Goal: Transaction & Acquisition: Purchase product/service

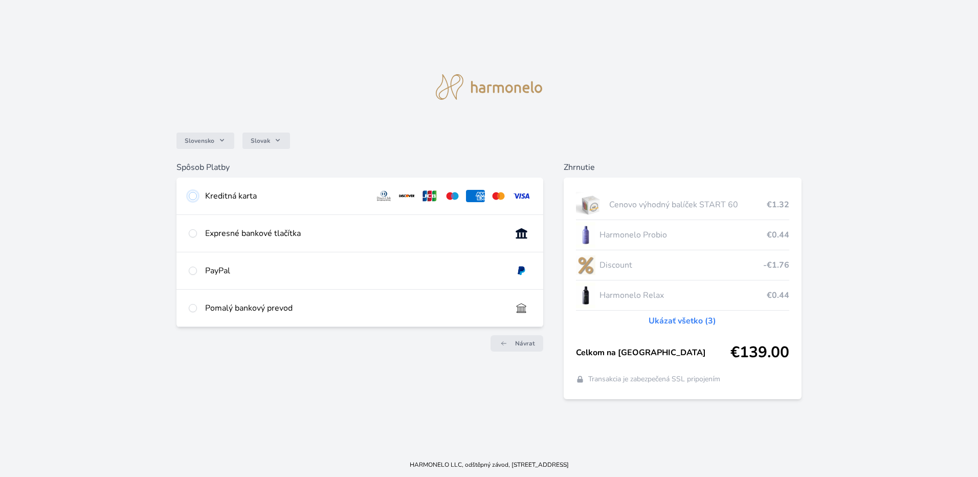
click at [194, 196] on input "radio" at bounding box center [193, 196] width 8 height 8
radio input "true"
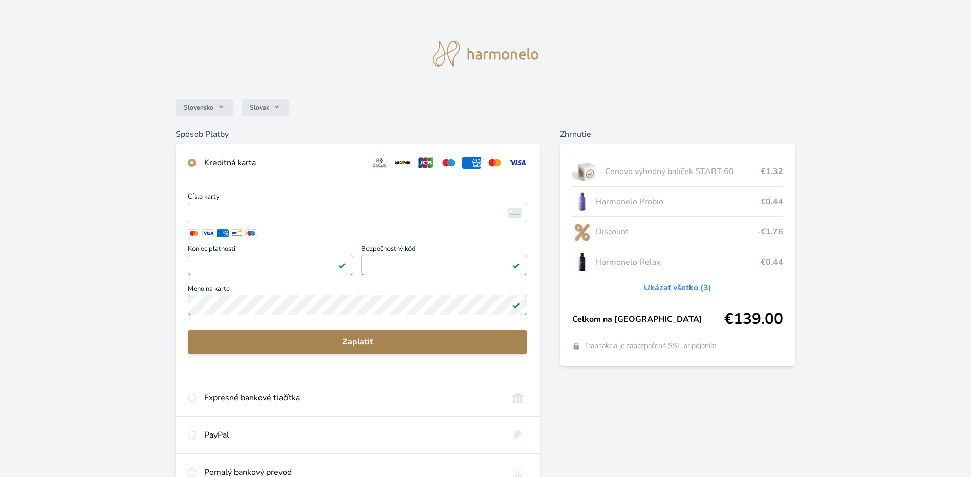
click at [375, 342] on span "Zaplatiť" at bounding box center [357, 342] width 323 height 12
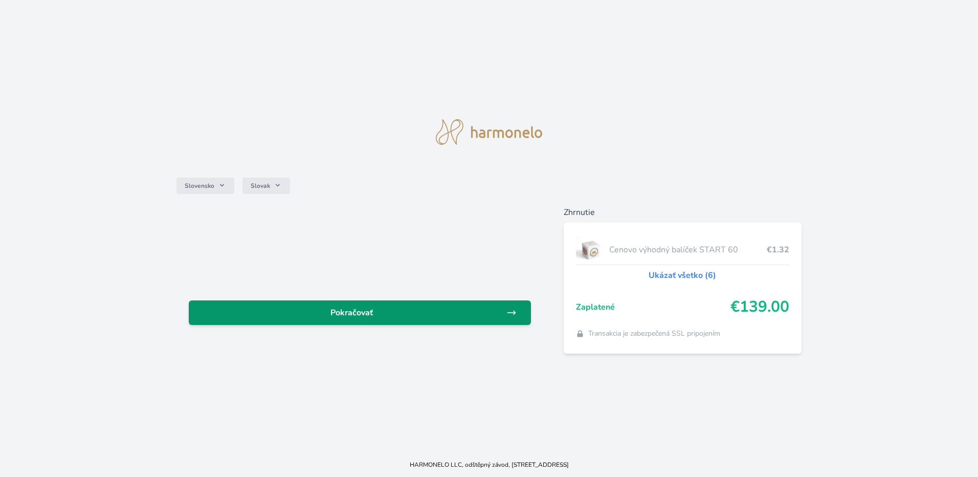
click at [379, 309] on span "Pokračovať" at bounding box center [352, 313] width 310 height 12
